Goal: Check status: Check status

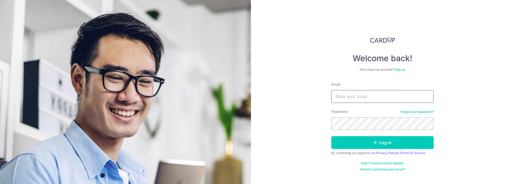
click at [373, 99] on input "Email" at bounding box center [382, 96] width 102 height 13
type input "[EMAIL_ADDRESS][DOMAIN_NAME]"
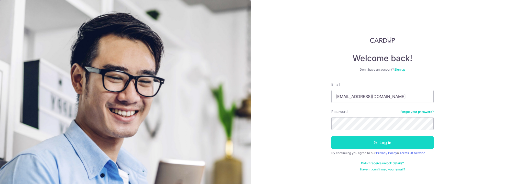
click at [365, 141] on button "Log in" at bounding box center [382, 142] width 102 height 13
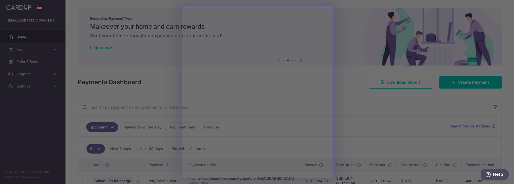
drag, startPoint x: 306, startPoint y: 179, endPoint x: 320, endPoint y: 163, distance: 21.2
click at [306, 179] on div at bounding box center [259, 93] width 519 height 186
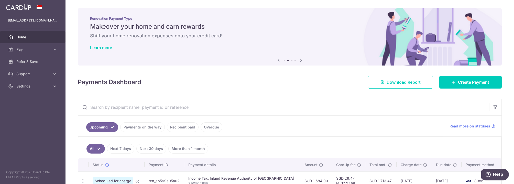
click at [405, 133] on ul "Upcoming Payments on the way Recipient paid Overdue" at bounding box center [260, 126] width 365 height 21
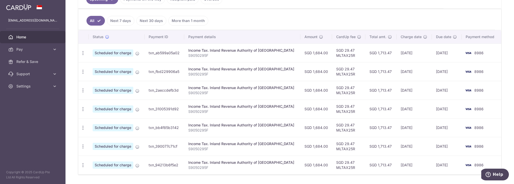
scroll to position [143, 0]
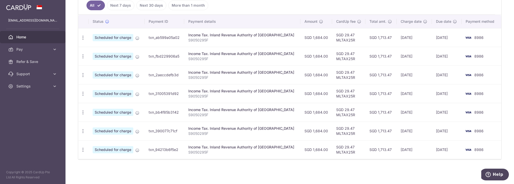
click at [312, 35] on td "SGD 1,684.00" at bounding box center [316, 37] width 32 height 19
click at [316, 39] on td "SGD 1,684.00" at bounding box center [316, 37] width 32 height 19
